Goal: Find specific page/section: Find specific page/section

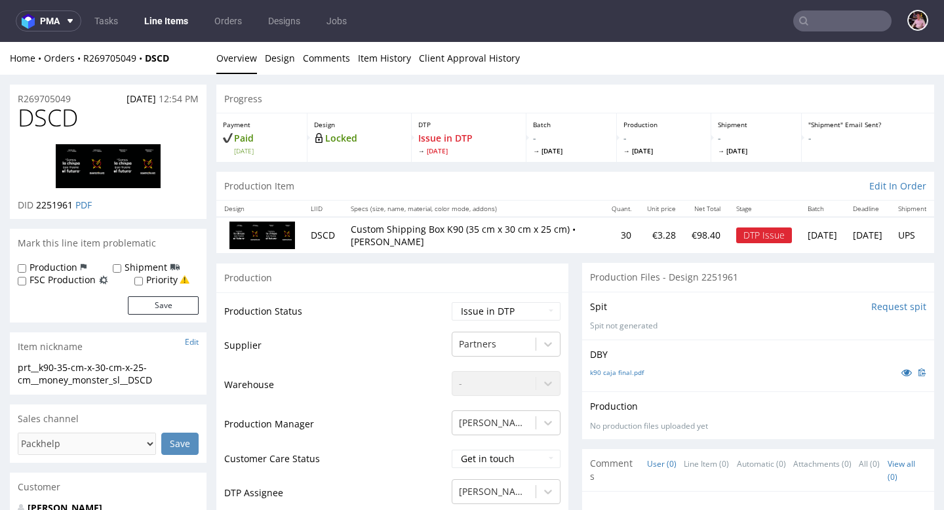
scroll to position [199, 0]
click at [834, 23] on input "text" at bounding box center [842, 20] width 98 height 21
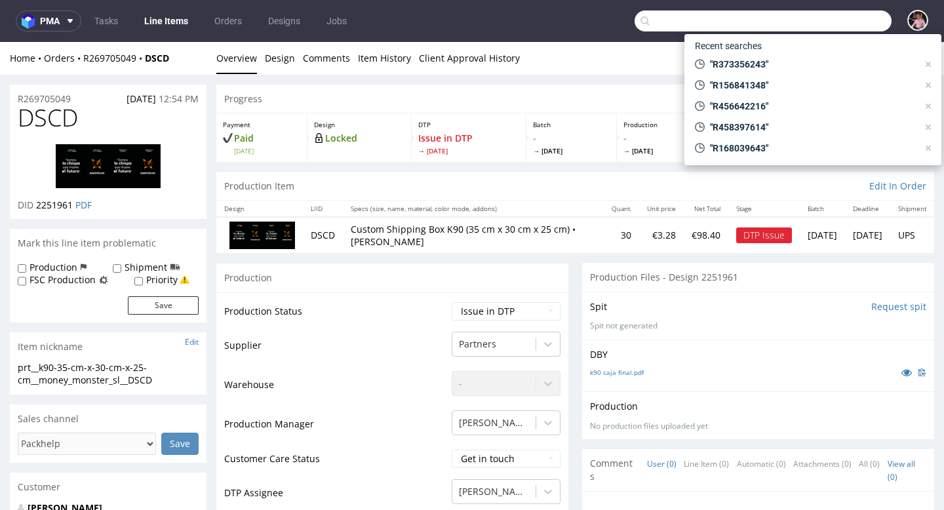
paste input "R558339889"
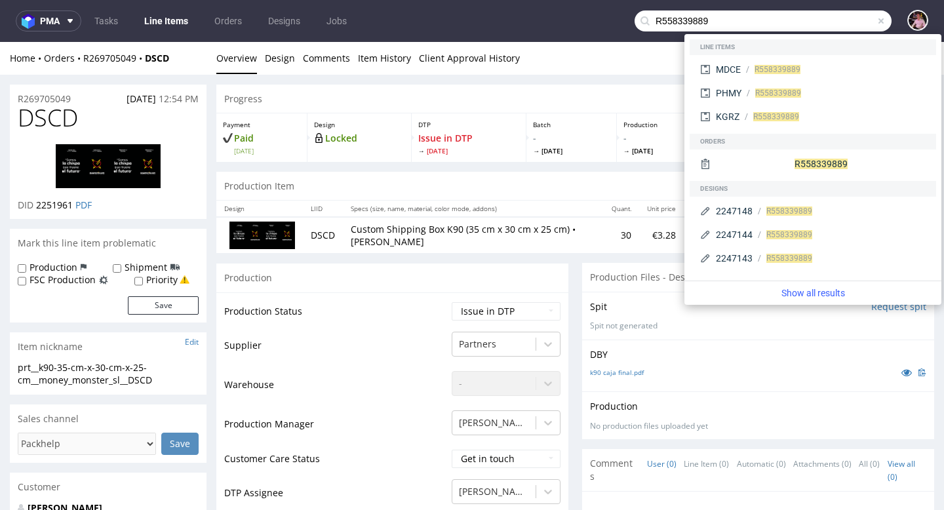
type input "R558339889"
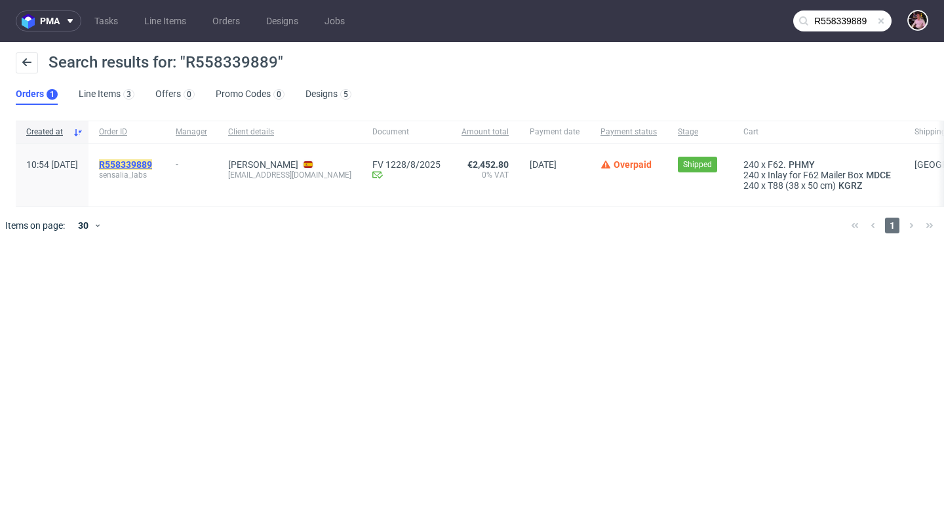
click at [152, 163] on mark "R558339889" at bounding box center [125, 164] width 53 height 10
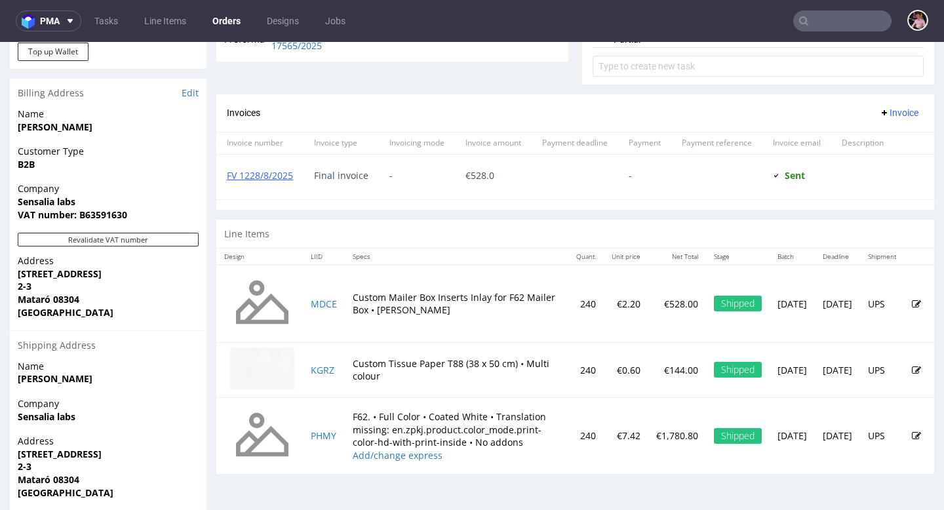
scroll to position [597, 0]
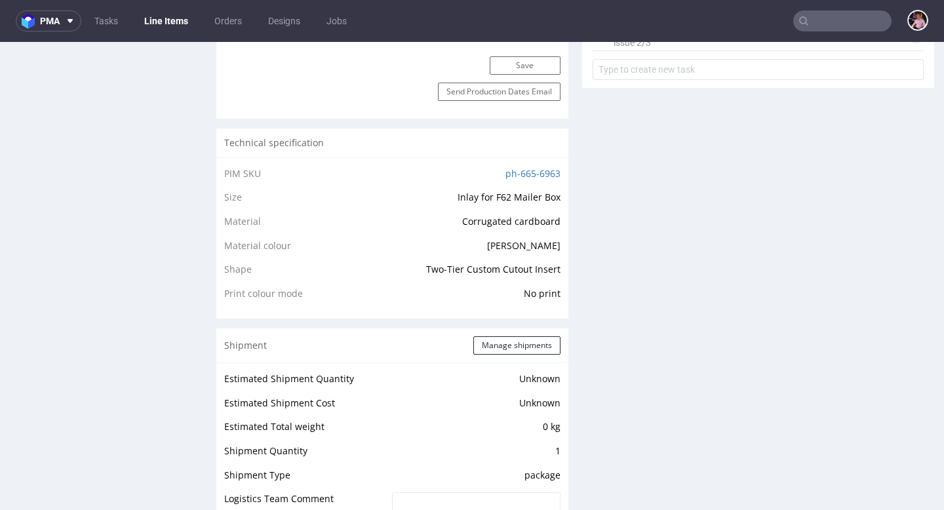
scroll to position [1071, 0]
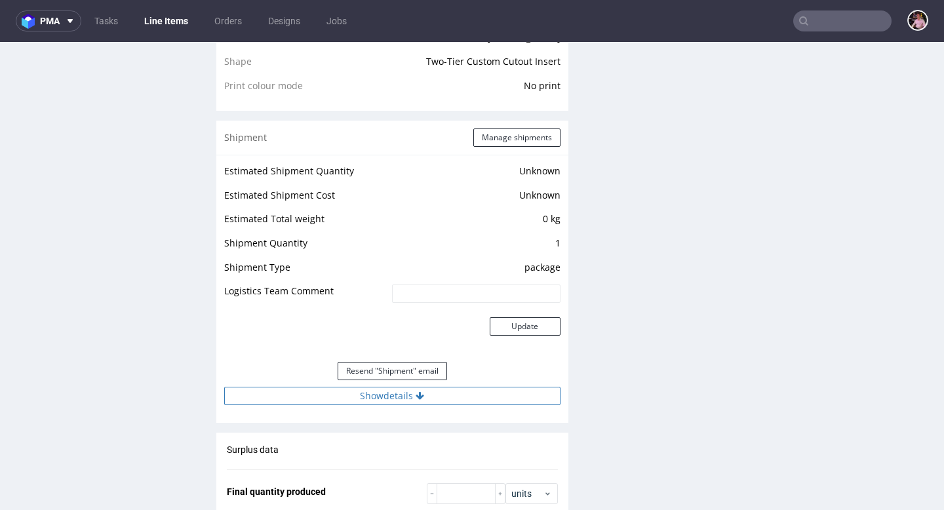
click at [427, 399] on button "Show details" at bounding box center [392, 396] width 336 height 18
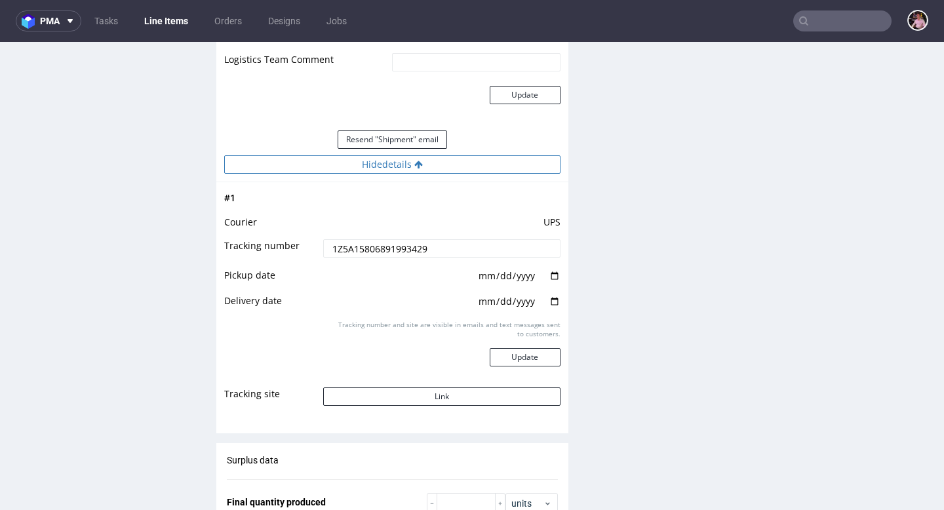
scroll to position [1386, 0]
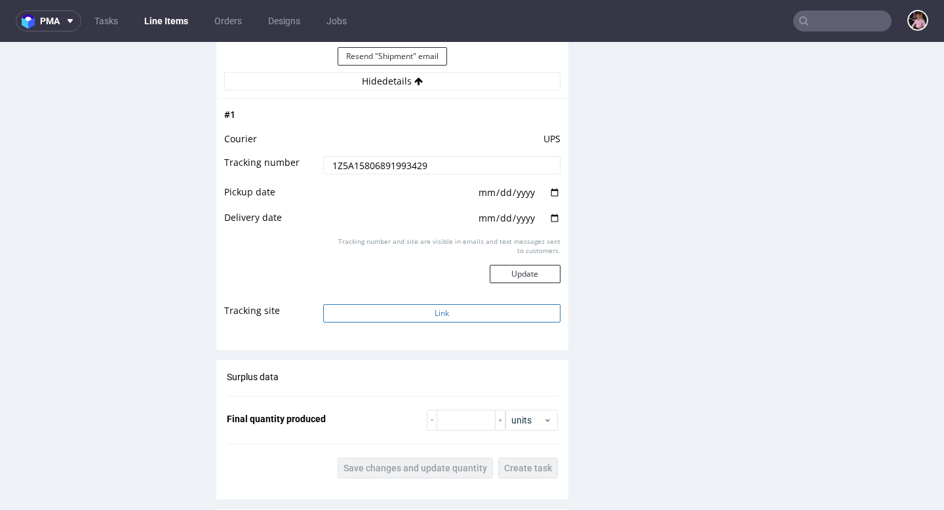
click at [428, 311] on button "Link" at bounding box center [441, 313] width 237 height 18
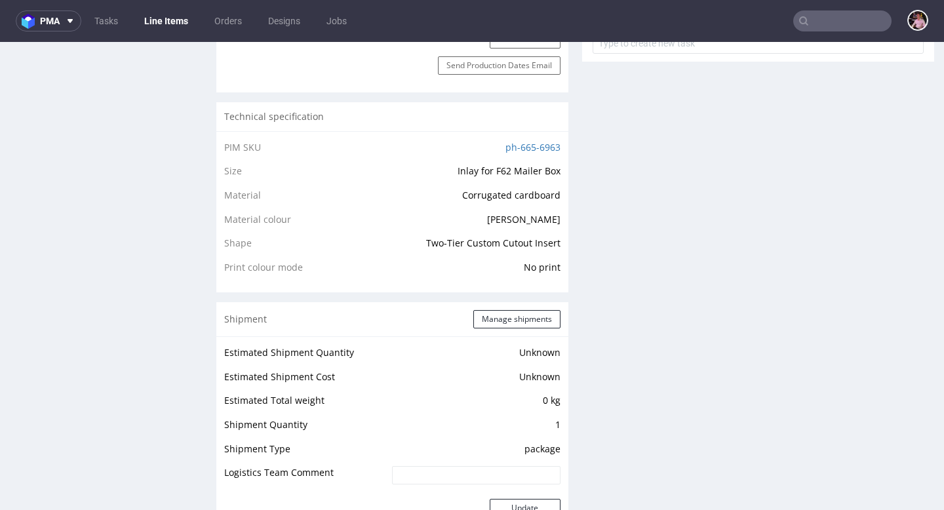
scroll to position [0, 0]
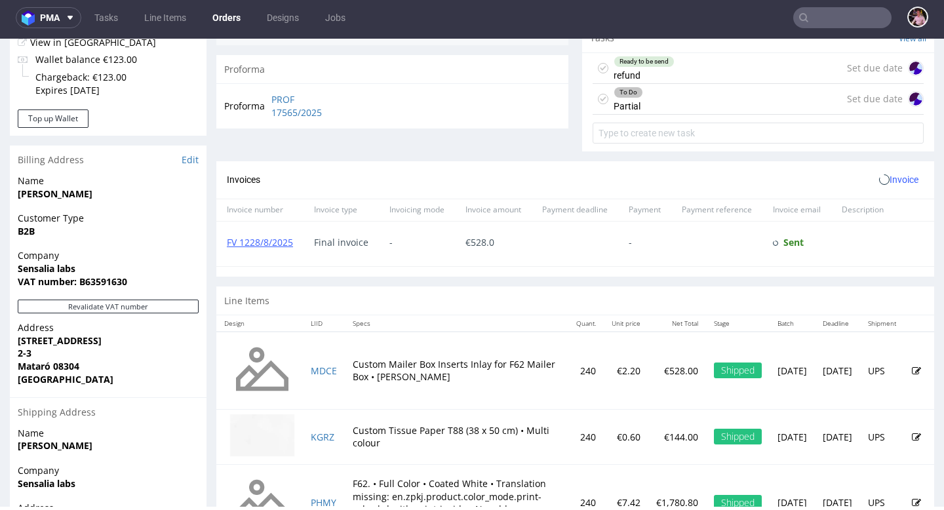
scroll to position [597, 0]
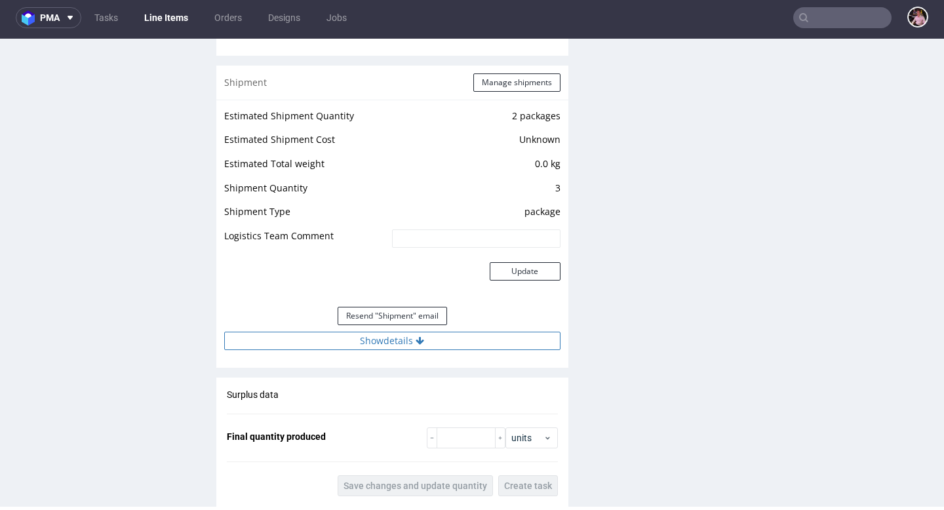
click at [400, 340] on button "Show details" at bounding box center [392, 341] width 336 height 18
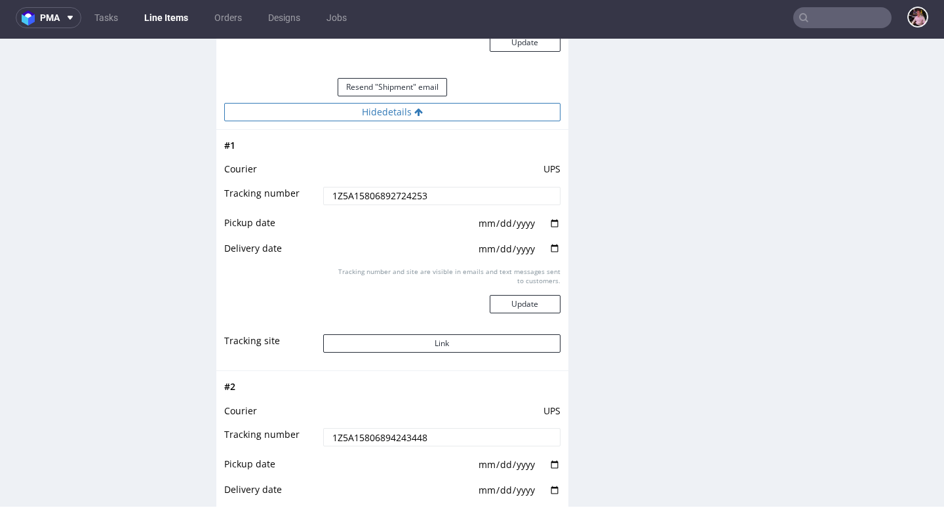
scroll to position [1644, 0]
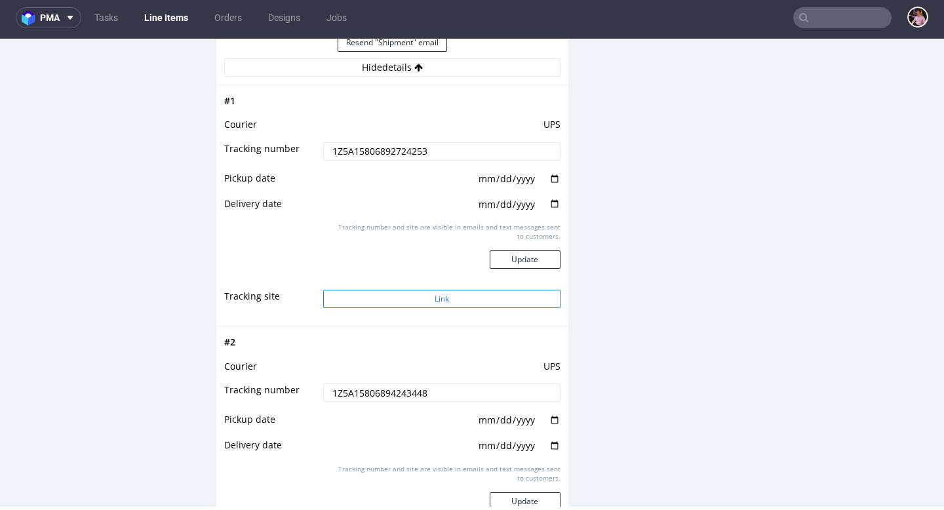
click at [405, 296] on button "Link" at bounding box center [441, 299] width 237 height 18
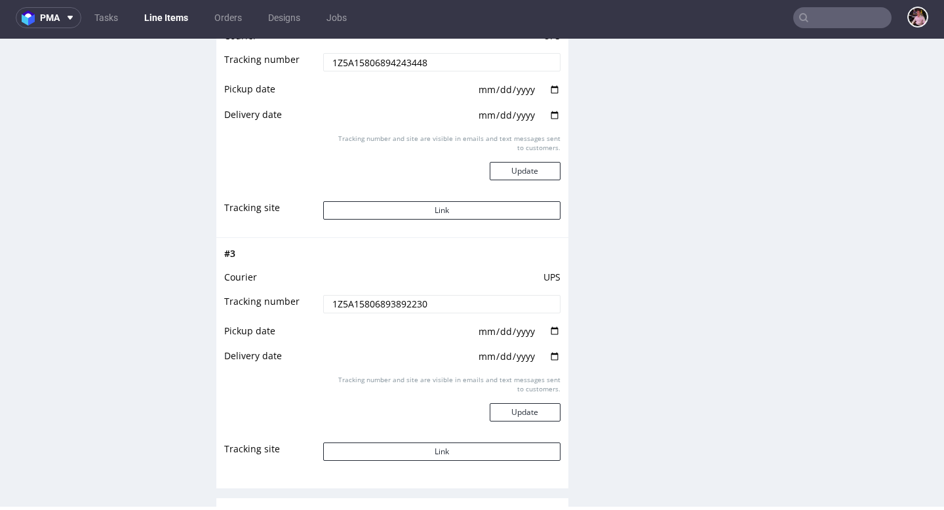
scroll to position [1967, 0]
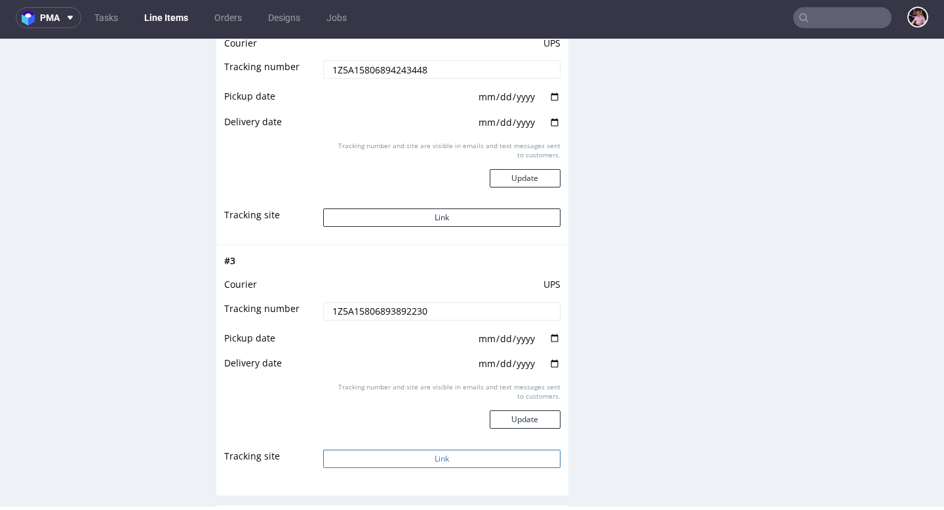
click at [445, 457] on button "Link" at bounding box center [441, 459] width 237 height 18
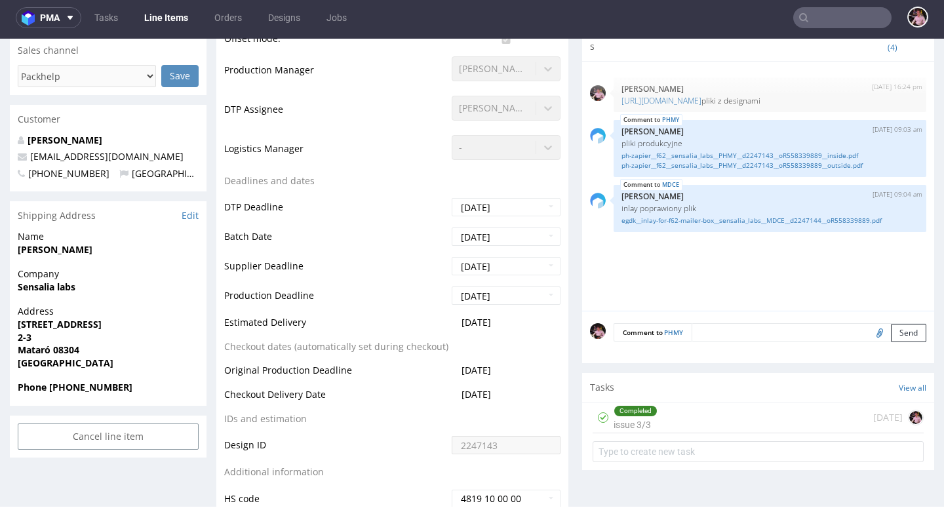
scroll to position [0, 0]
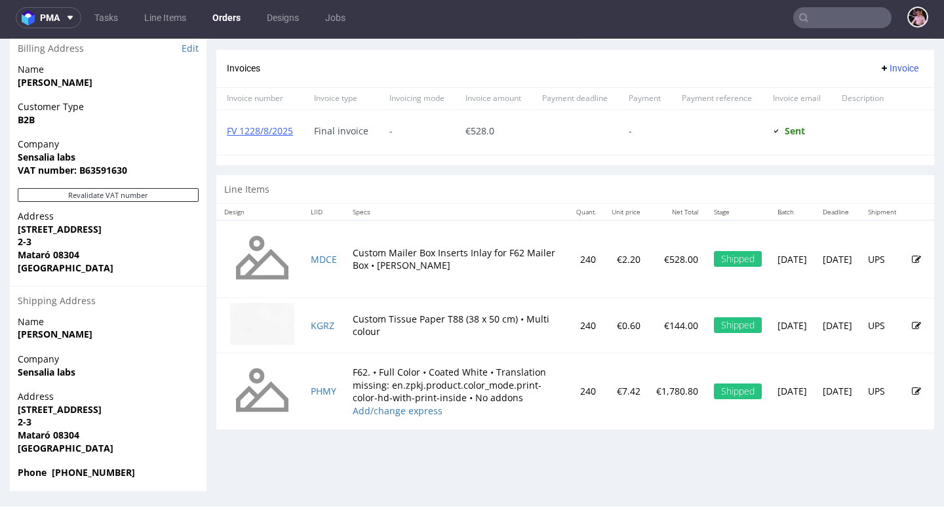
scroll to position [592, 0]
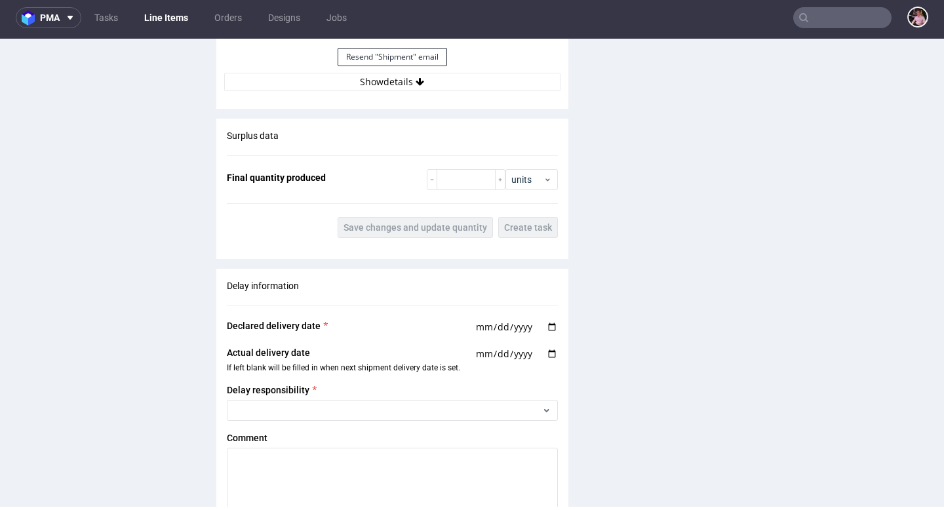
scroll to position [1239, 0]
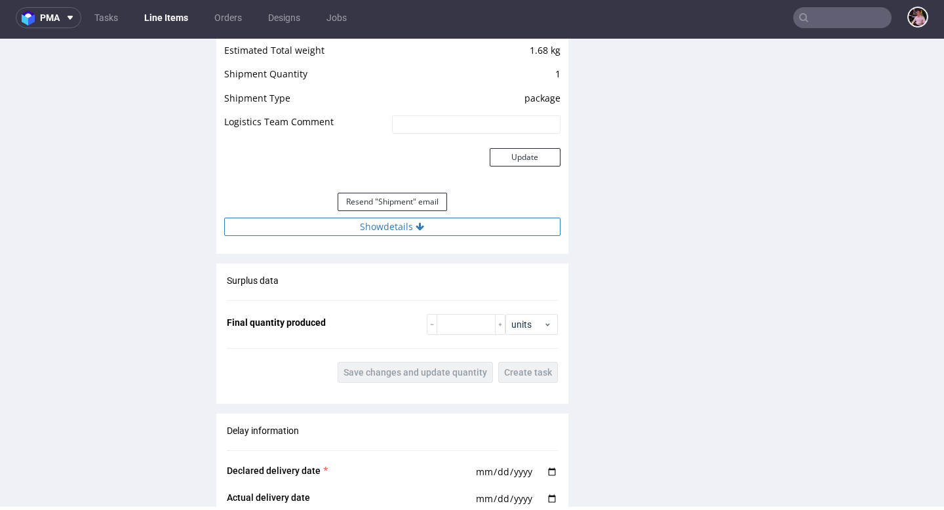
click at [387, 232] on button "Show details" at bounding box center [392, 227] width 336 height 18
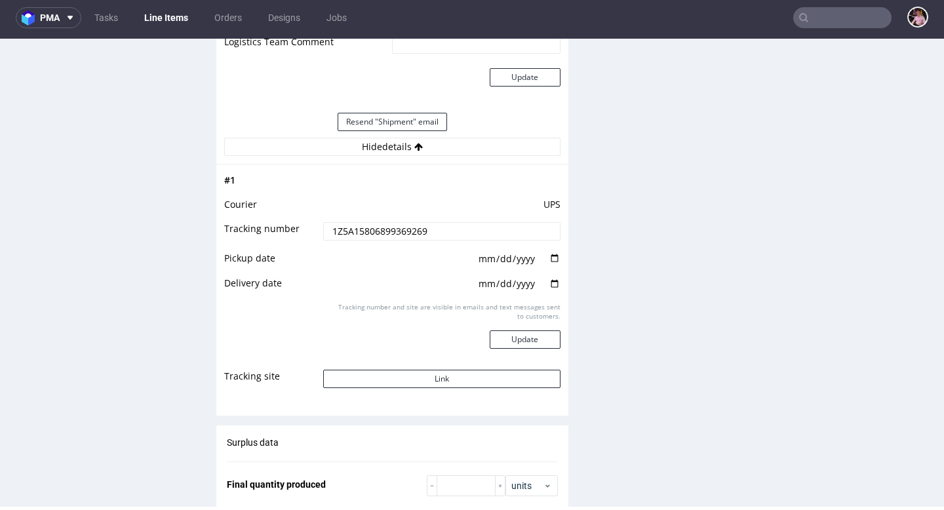
scroll to position [1324, 0]
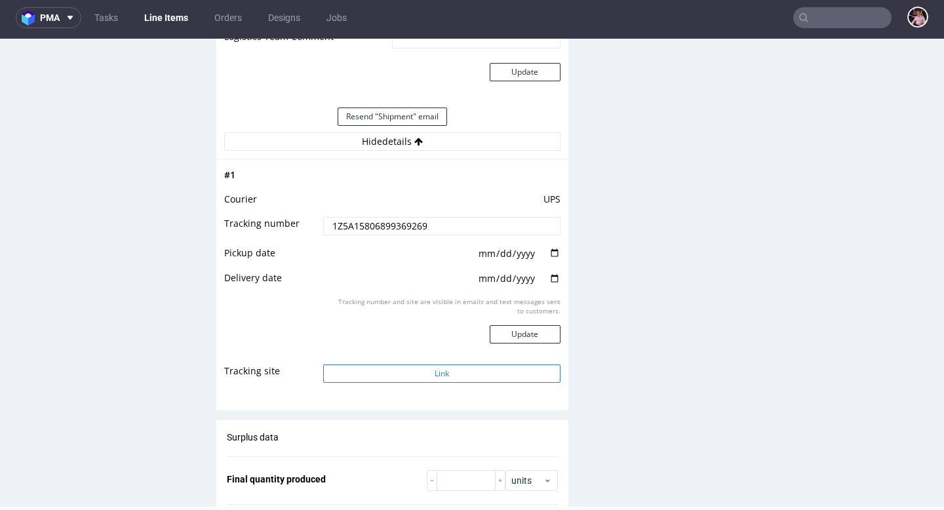
click at [436, 376] on button "Link" at bounding box center [441, 374] width 237 height 18
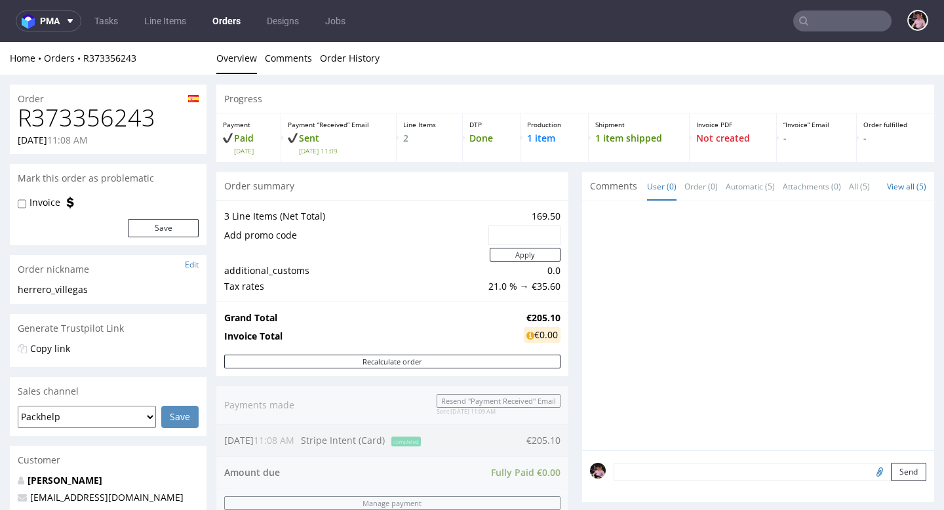
scroll to position [377, 0]
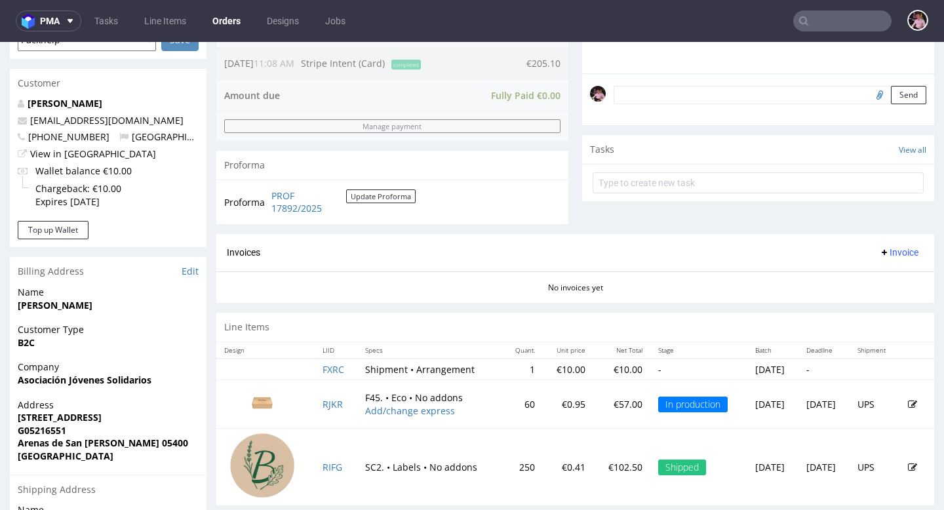
click at [837, 20] on input "text" at bounding box center [842, 20] width 98 height 21
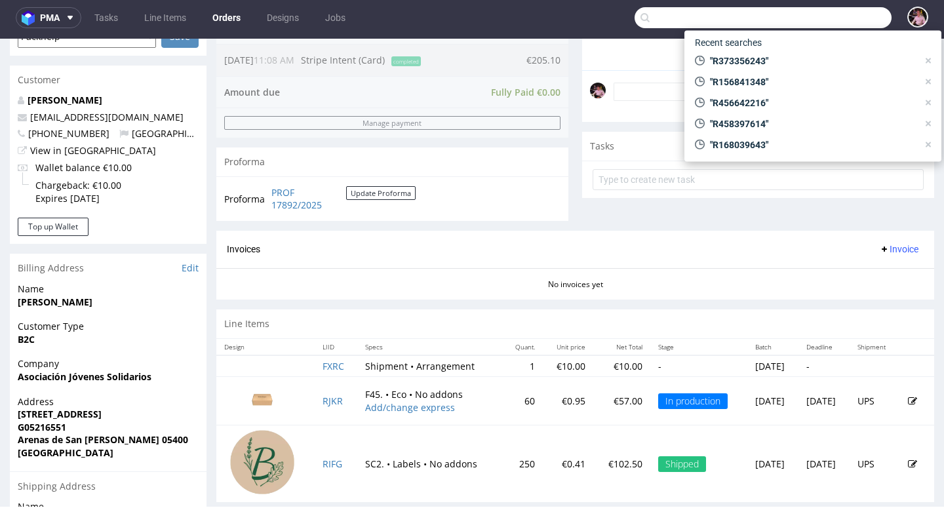
paste input "kuba@altalogy.com"
type input "kuba@altalogy.com"
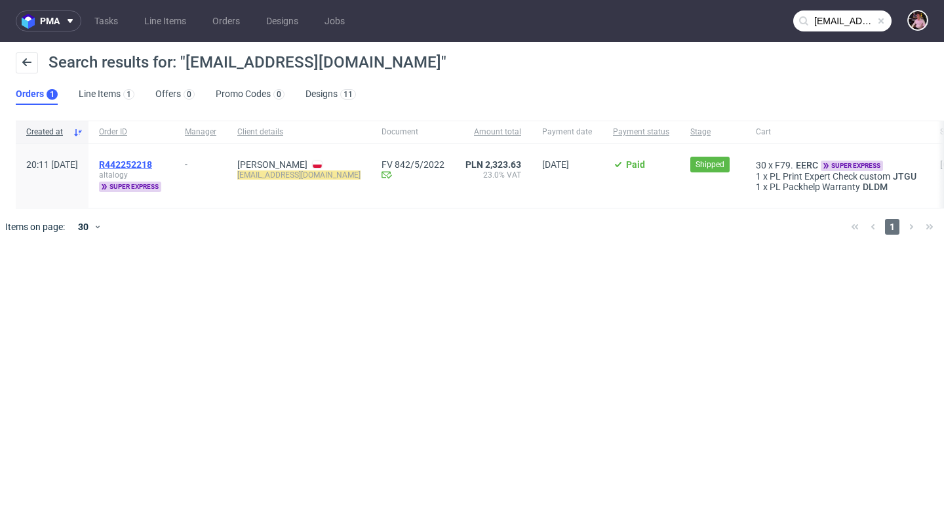
click at [152, 161] on span "R442252218" at bounding box center [125, 164] width 53 height 10
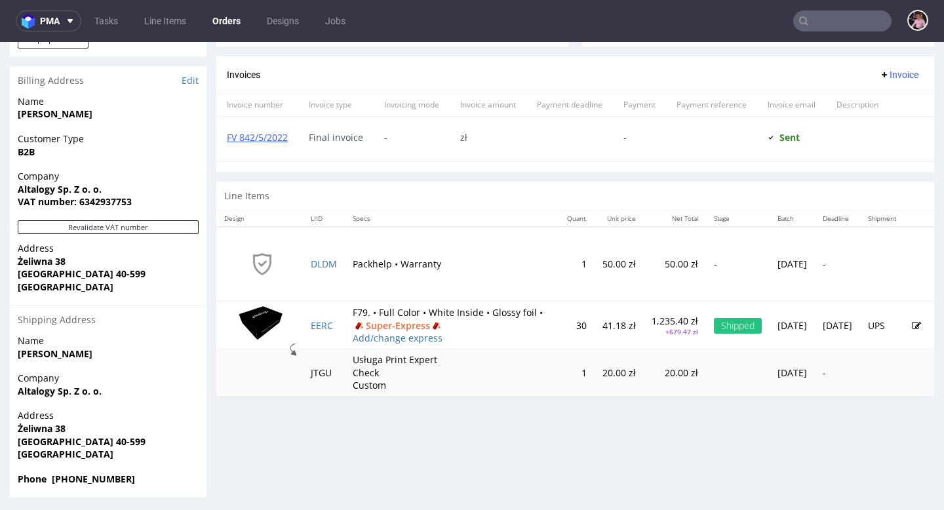
scroll to position [535, 0]
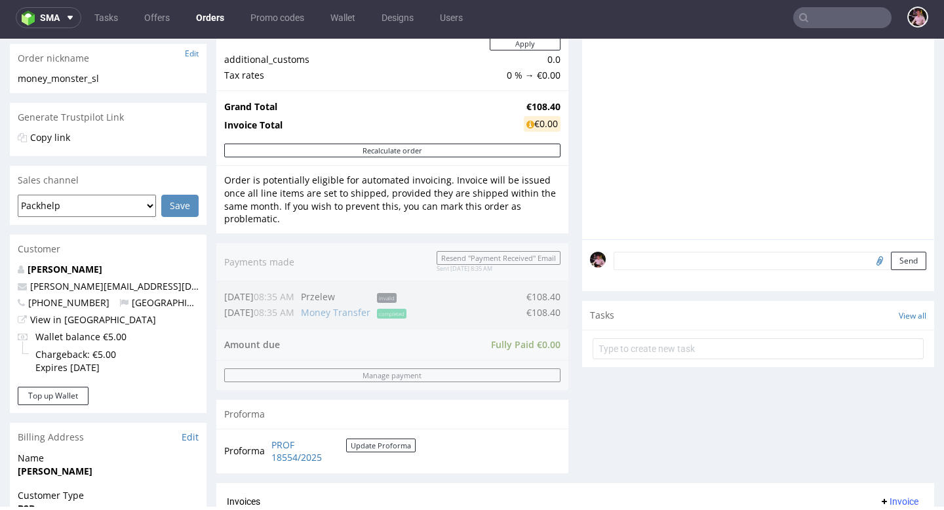
scroll to position [174, 0]
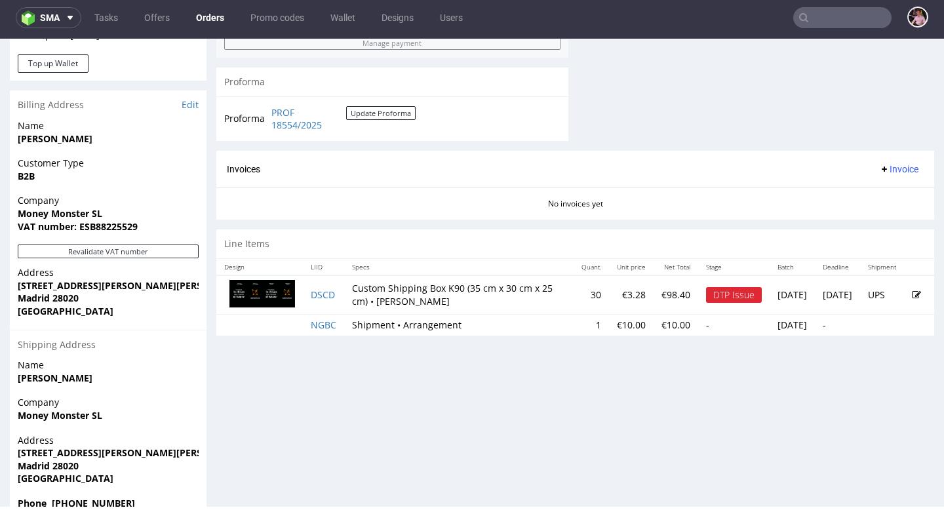
scroll to position [542, 0]
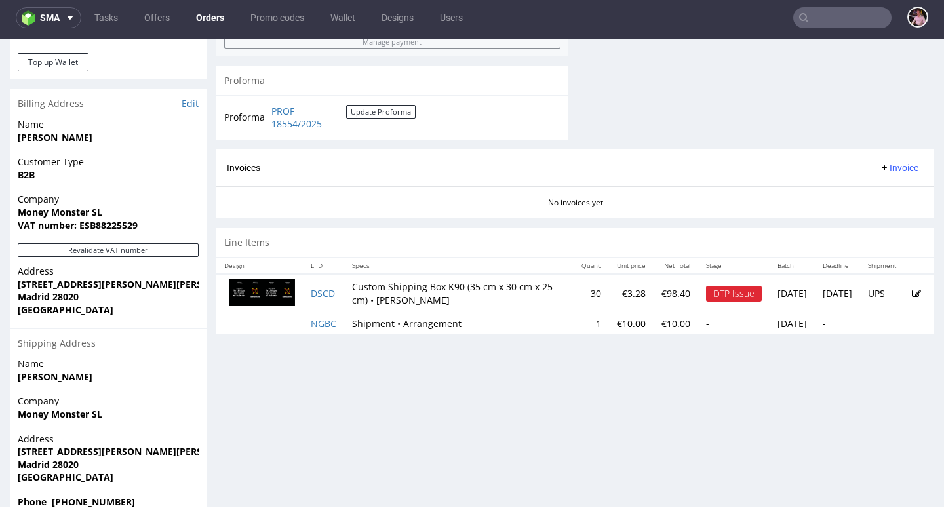
click at [912, 291] on icon at bounding box center [916, 293] width 9 height 9
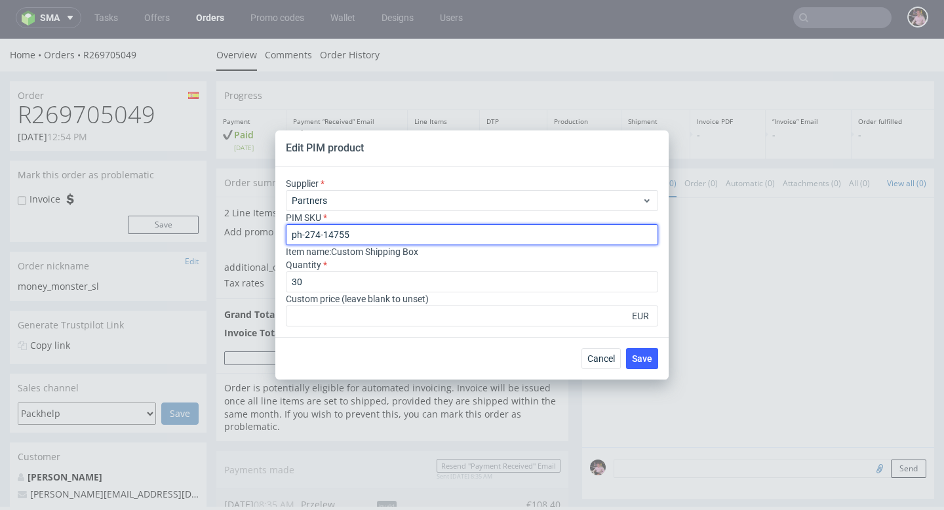
click at [428, 237] on input "ph-274-14755" at bounding box center [472, 234] width 372 height 21
drag, startPoint x: 428, startPoint y: 237, endPoint x: 264, endPoint y: 237, distance: 163.9
click at [264, 237] on div "Edit PIM product Supplier Partners PIM SKU ph-274-14755 Item name : Custom Ship…" at bounding box center [472, 255] width 944 height 510
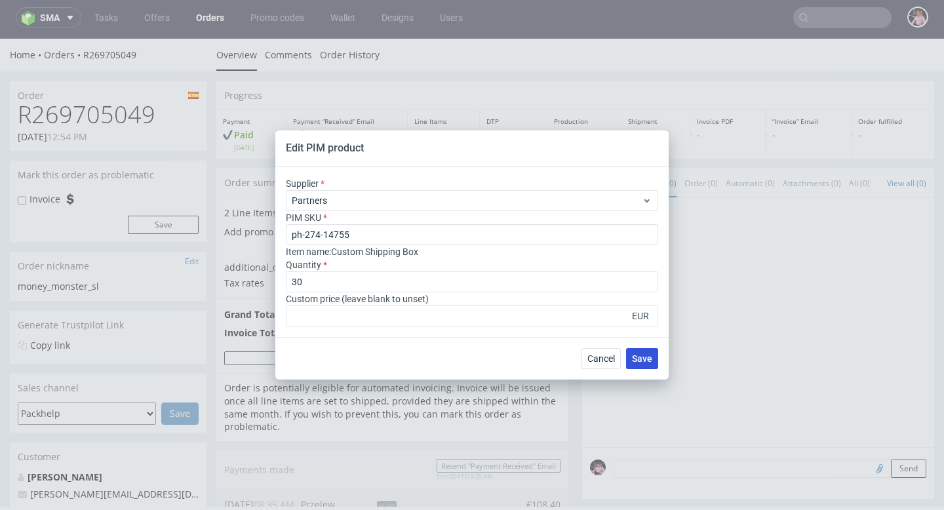
click at [642, 359] on span "Save" at bounding box center [642, 358] width 20 height 9
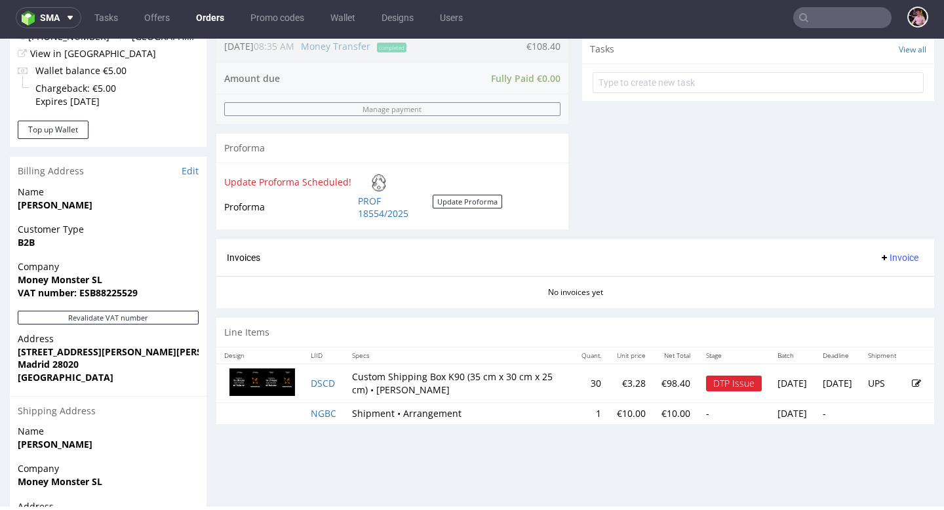
scroll to position [483, 0]
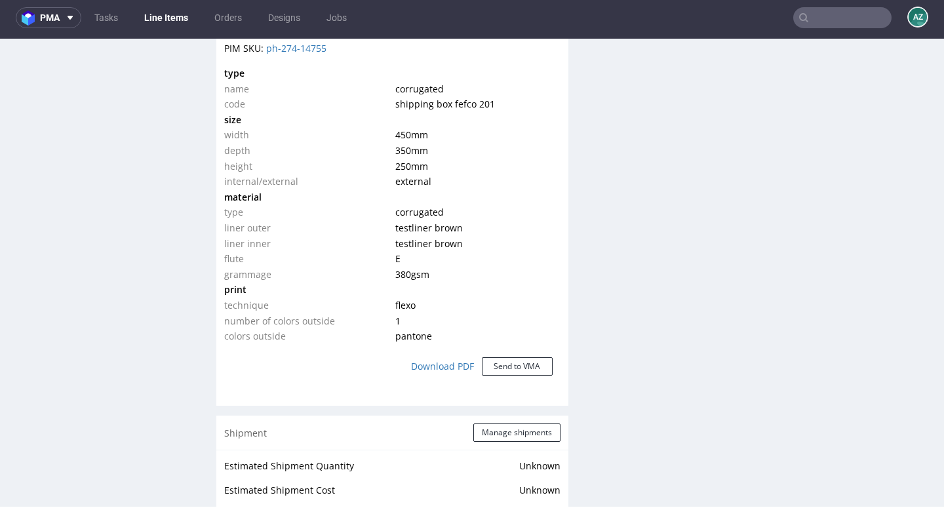
scroll to position [978, 0]
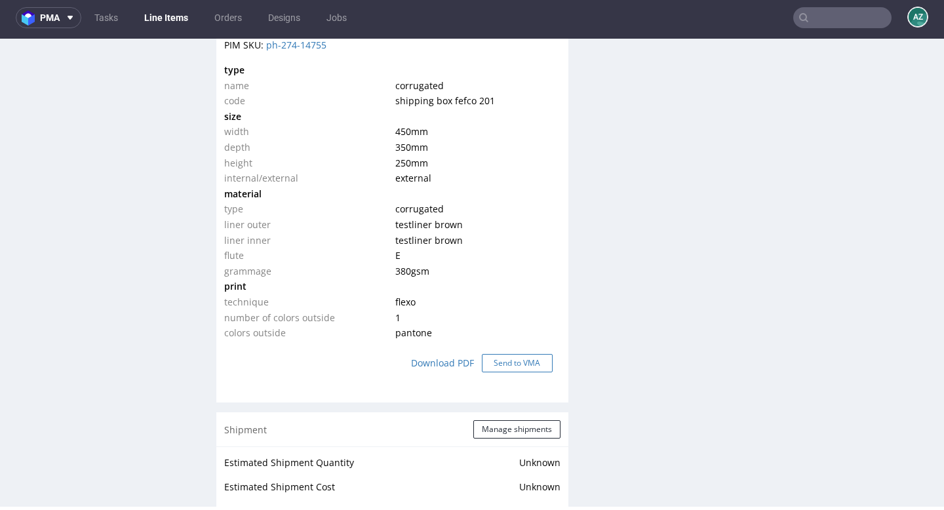
click at [515, 366] on button "Send to VMA" at bounding box center [517, 363] width 71 height 18
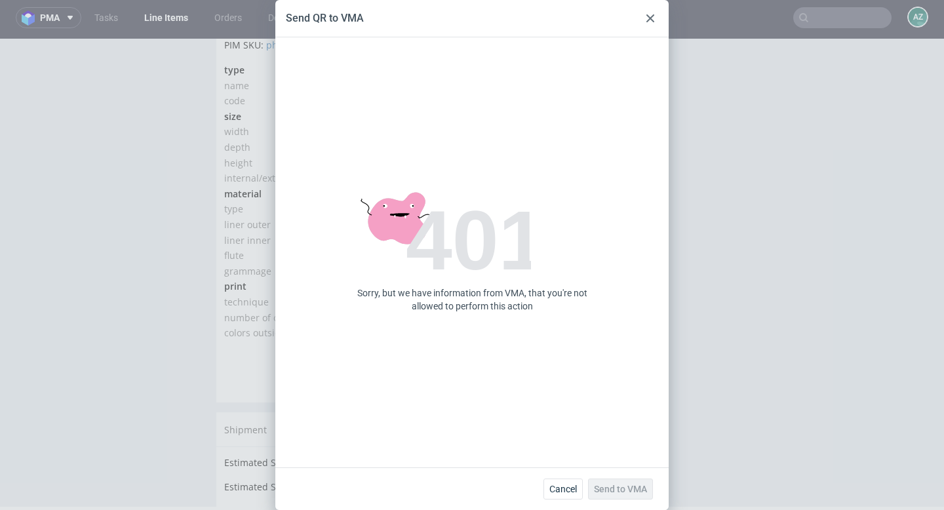
click at [651, 20] on icon at bounding box center [651, 18] width 8 height 8
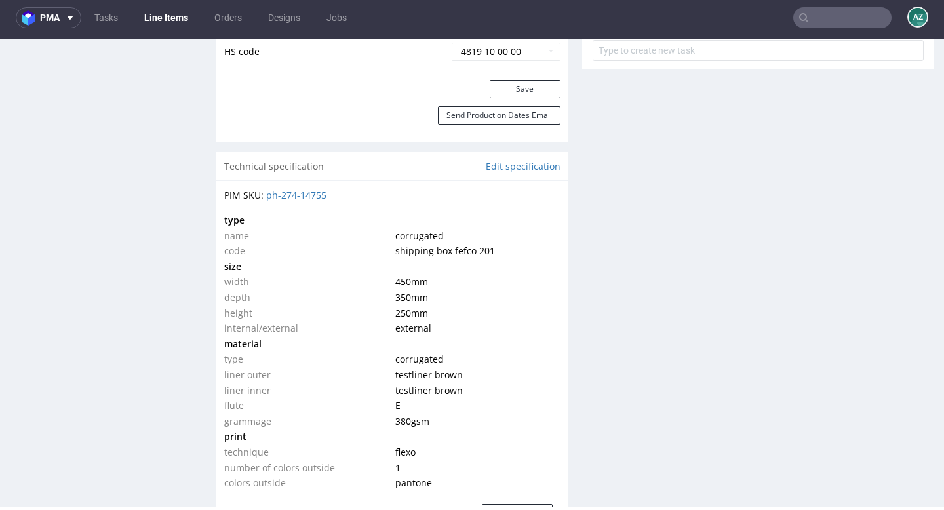
scroll to position [812, 0]
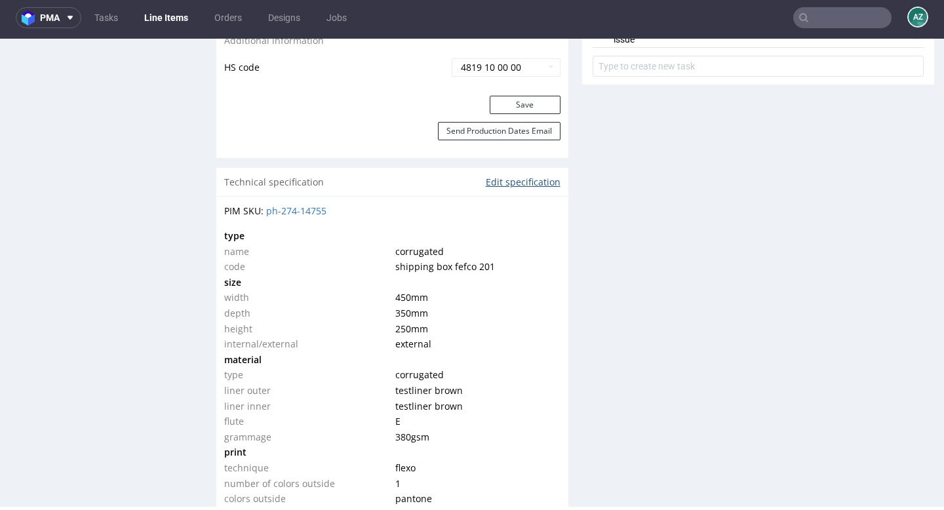
click at [523, 180] on link "Edit specification" at bounding box center [523, 182] width 75 height 13
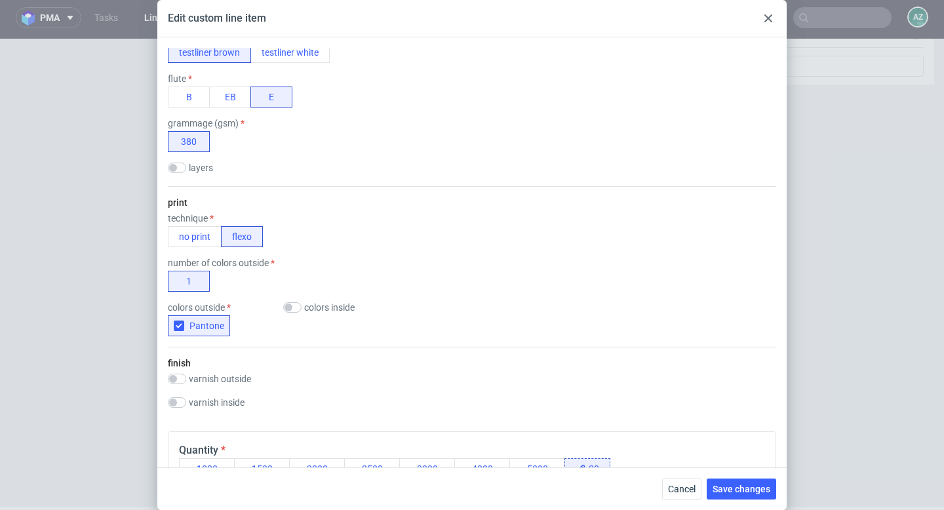
scroll to position [397, 0]
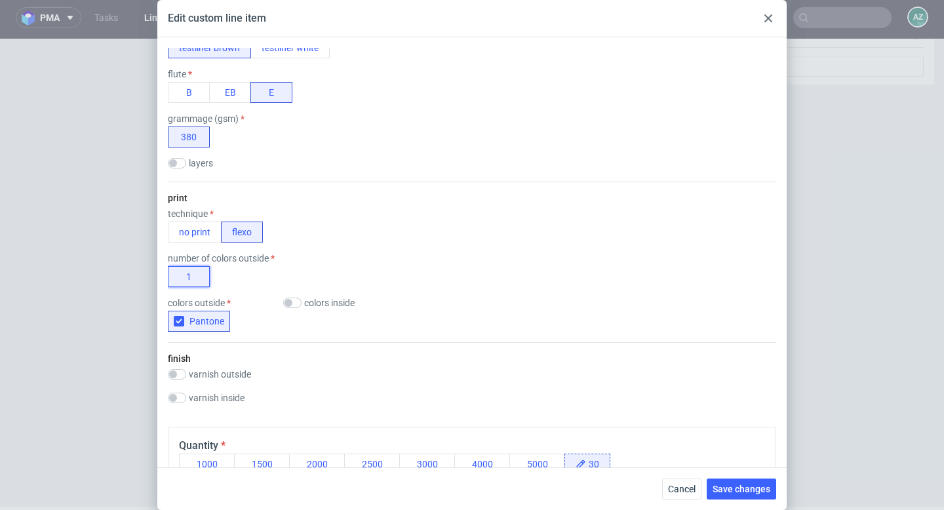
click at [199, 279] on button "1" at bounding box center [189, 276] width 42 height 21
click at [252, 278] on div "1" at bounding box center [221, 276] width 107 height 21
click at [220, 281] on div "1" at bounding box center [221, 276] width 107 height 21
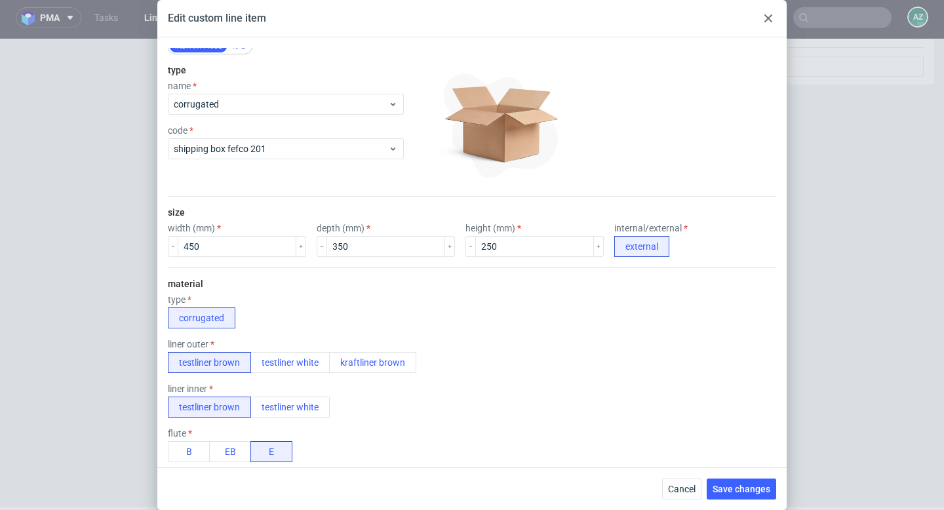
scroll to position [0, 0]
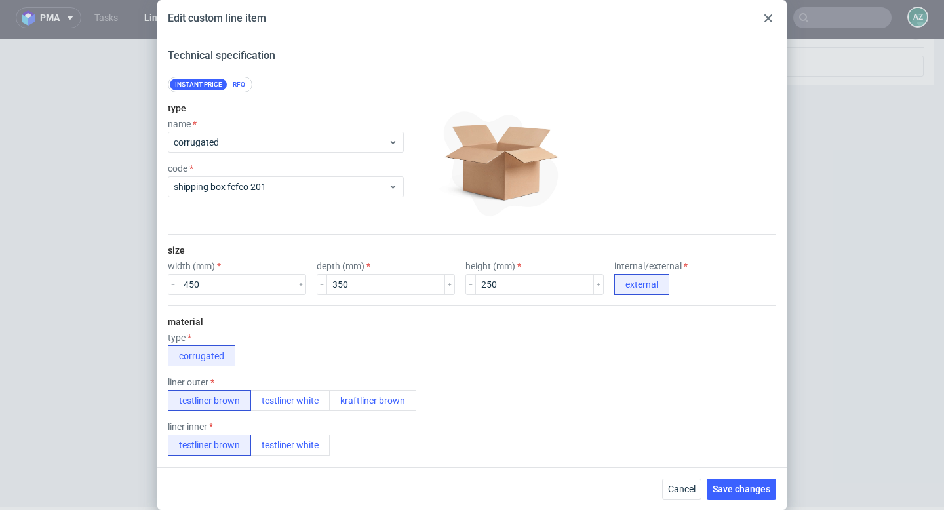
click at [771, 18] on icon at bounding box center [769, 18] width 8 height 8
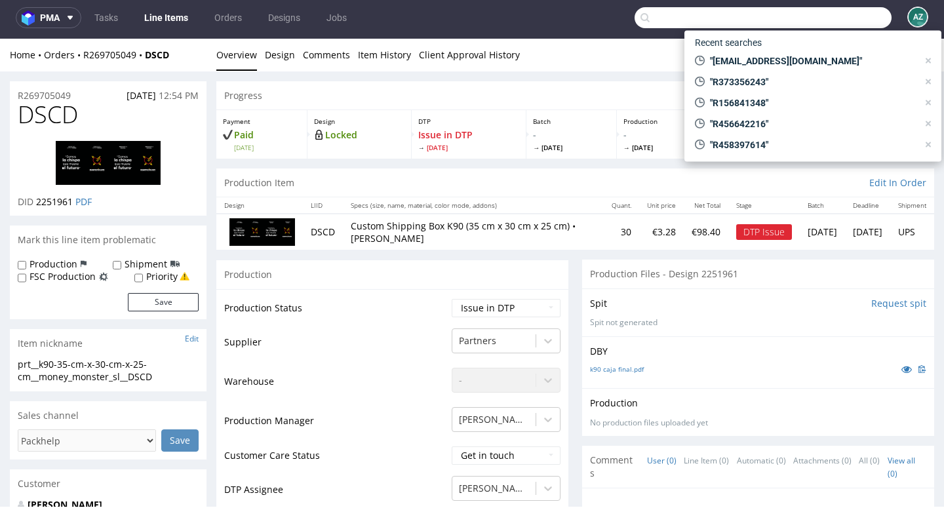
click at [828, 12] on input "text" at bounding box center [763, 17] width 257 height 21
paste input "R893443278"
type input "R893443278"
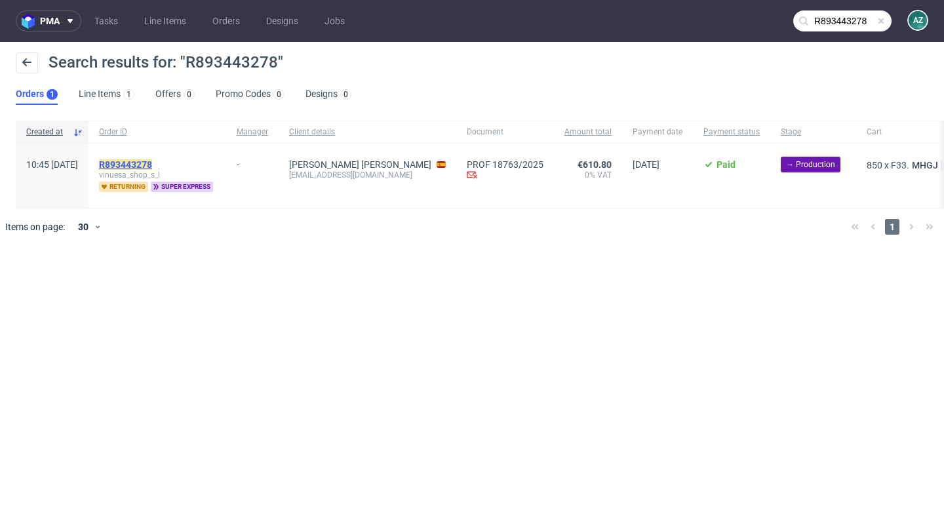
click at [152, 165] on mark "R893443278" at bounding box center [125, 164] width 53 height 10
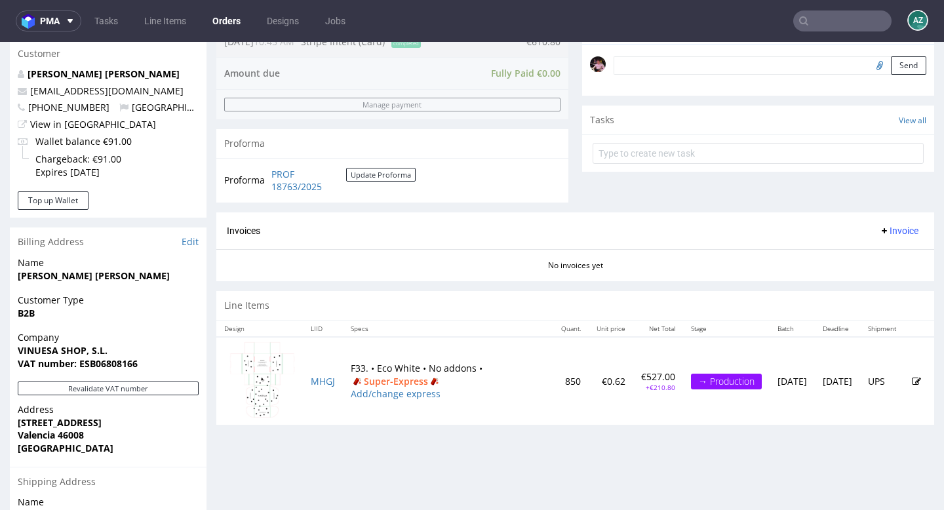
scroll to position [407, 0]
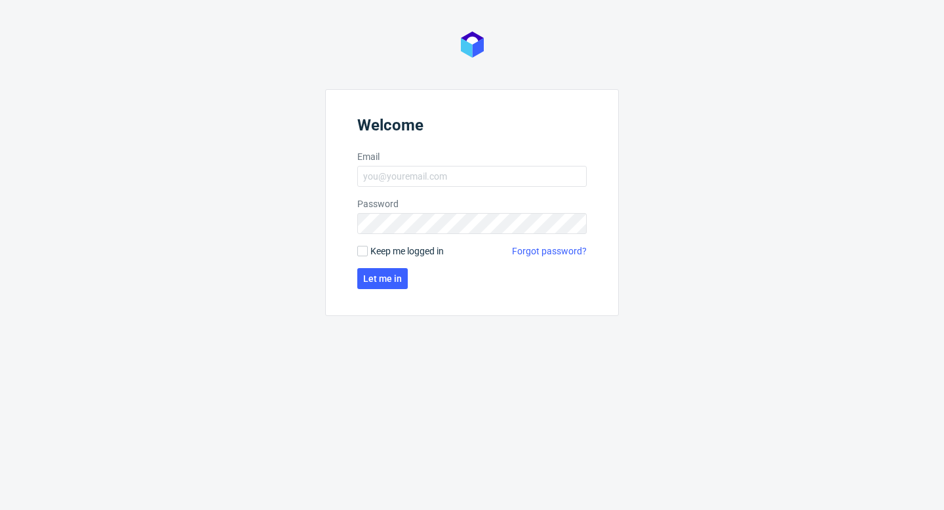
click at [393, 193] on form "Welcome Email Password Keep me logged in Forgot password? Let me in" at bounding box center [472, 202] width 294 height 227
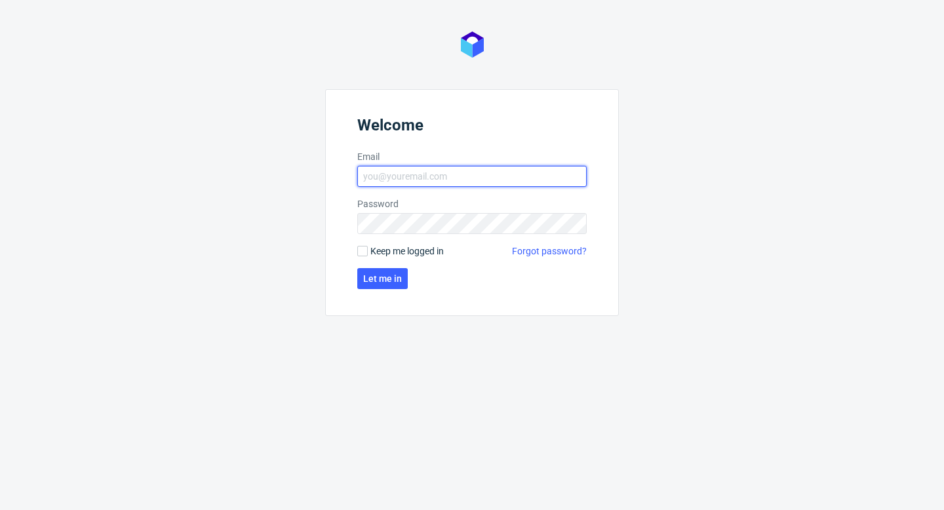
click at [393, 184] on input "Email" at bounding box center [472, 176] width 230 height 21
type input "[EMAIL_ADDRESS][PERSON_NAME][DOMAIN_NAME]"
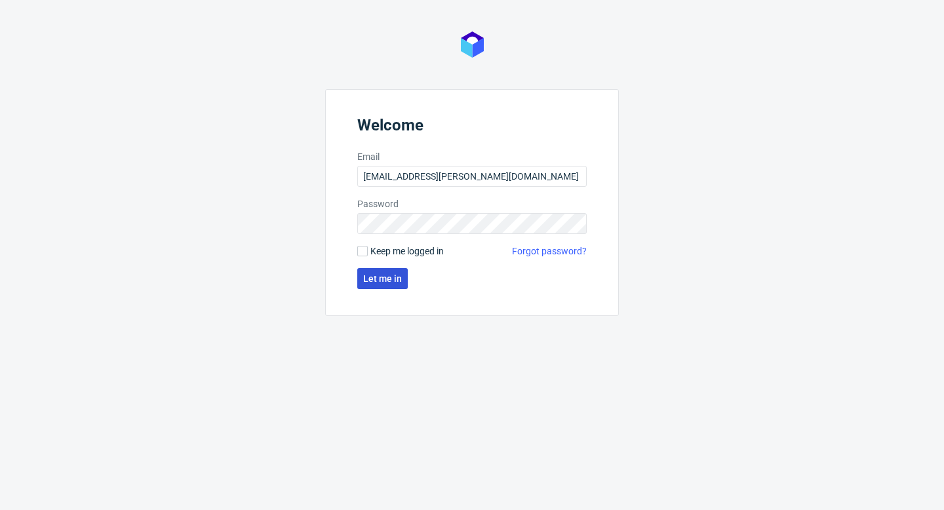
click at [399, 277] on span "Let me in" at bounding box center [382, 278] width 39 height 9
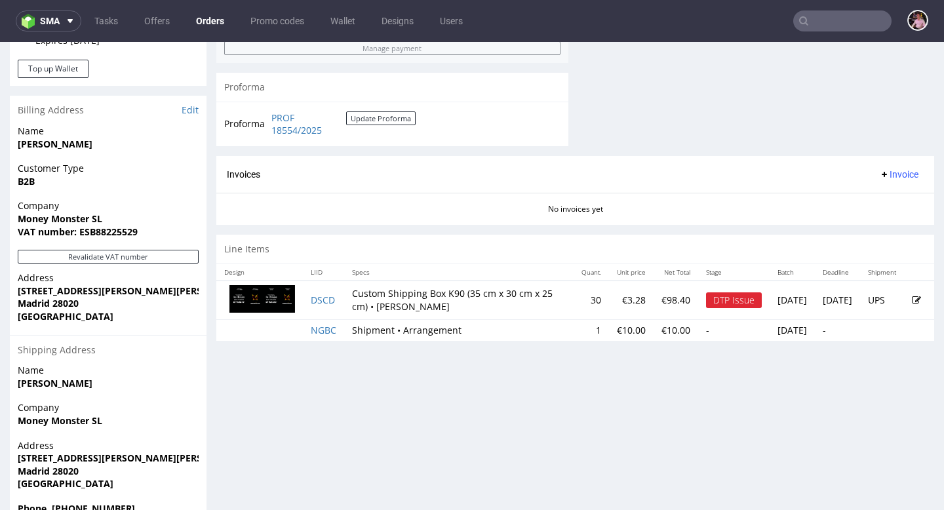
scroll to position [571, 0]
